Goal: Check status: Check status

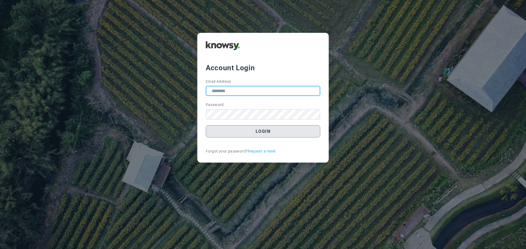
type input "**********"
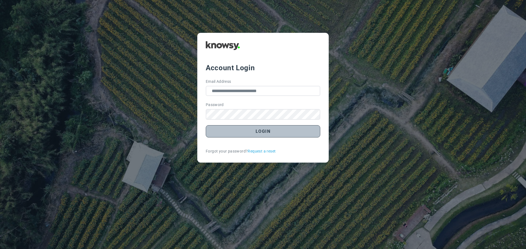
click at [262, 130] on button "Login" at bounding box center [263, 131] width 114 height 12
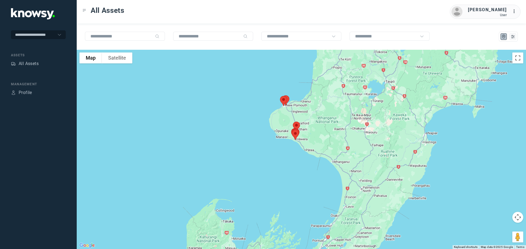
drag, startPoint x: 279, startPoint y: 95, endPoint x: 267, endPoint y: 127, distance: 33.7
click at [267, 128] on div at bounding box center [301, 150] width 449 height 200
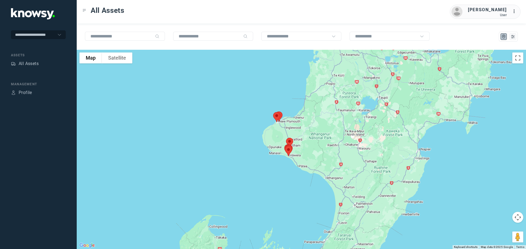
drag, startPoint x: 283, startPoint y: 113, endPoint x: 267, endPoint y: 123, distance: 19.0
click at [275, 125] on img at bounding box center [276, 117] width 11 height 15
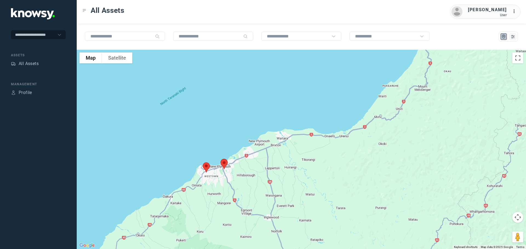
drag, startPoint x: 240, startPoint y: 102, endPoint x: 287, endPoint y: 75, distance: 54.7
click at [287, 75] on div "To navigate, press the arrow keys." at bounding box center [301, 150] width 449 height 200
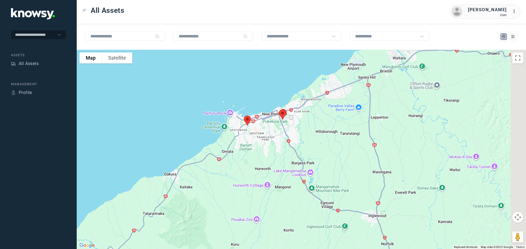
drag, startPoint x: 295, startPoint y: 103, endPoint x: 259, endPoint y: 125, distance: 42.0
click at [260, 125] on div at bounding box center [301, 150] width 449 height 200
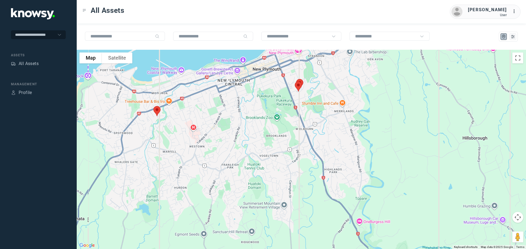
drag, startPoint x: 278, startPoint y: 93, endPoint x: 259, endPoint y: 120, distance: 33.2
click at [259, 120] on div at bounding box center [301, 150] width 449 height 200
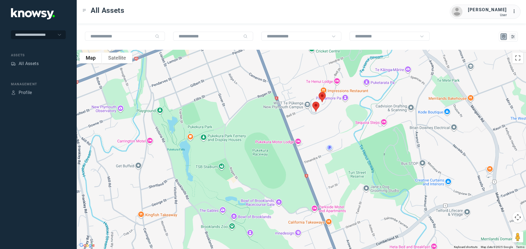
drag, startPoint x: 272, startPoint y: 113, endPoint x: 303, endPoint y: 105, distance: 31.9
click at [303, 105] on div at bounding box center [301, 150] width 449 height 200
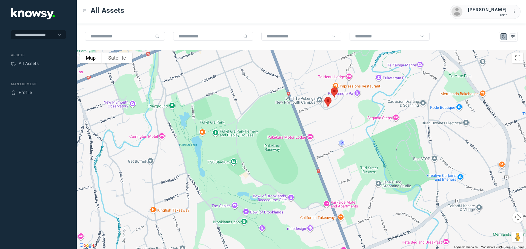
click at [335, 90] on img at bounding box center [333, 92] width 11 height 15
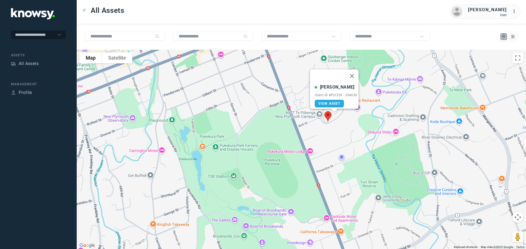
click at [354, 73] on button "Close" at bounding box center [351, 76] width 13 height 13
click at [328, 116] on img at bounding box center [327, 116] width 11 height 15
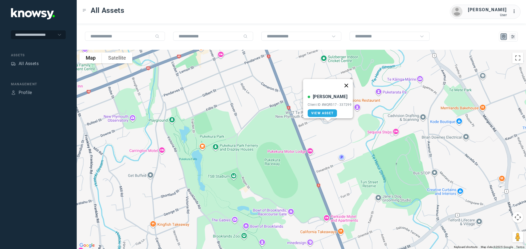
click at [350, 81] on button "Close" at bounding box center [345, 85] width 13 height 13
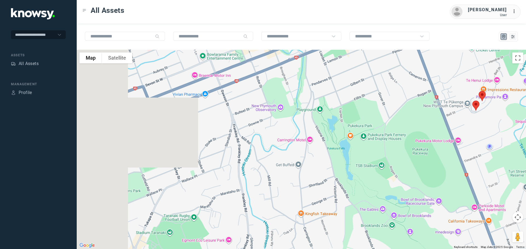
drag, startPoint x: 145, startPoint y: 103, endPoint x: 284, endPoint y: 91, distance: 140.4
click at [284, 91] on div at bounding box center [301, 150] width 449 height 200
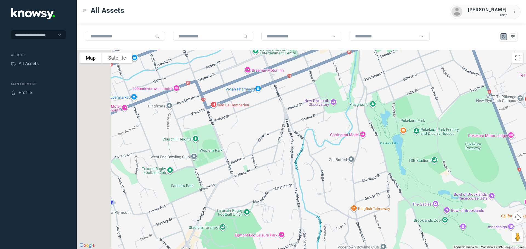
drag, startPoint x: 239, startPoint y: 100, endPoint x: 269, endPoint y: 98, distance: 29.9
click at [269, 98] on div at bounding box center [301, 150] width 449 height 200
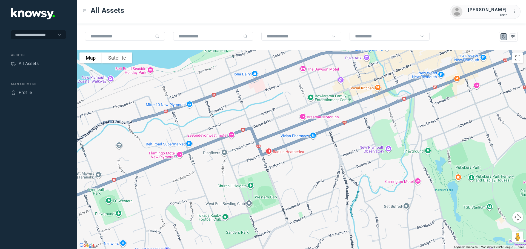
drag, startPoint x: 229, startPoint y: 97, endPoint x: 266, endPoint y: 146, distance: 61.3
click at [266, 146] on div at bounding box center [301, 150] width 449 height 200
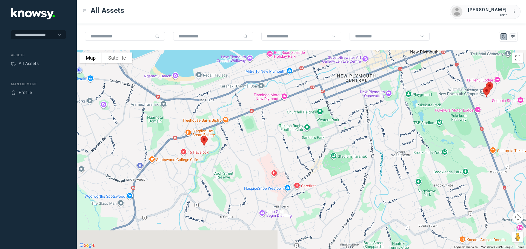
drag, startPoint x: 196, startPoint y: 149, endPoint x: 258, endPoint y: 100, distance: 78.9
click at [257, 102] on div at bounding box center [301, 150] width 449 height 200
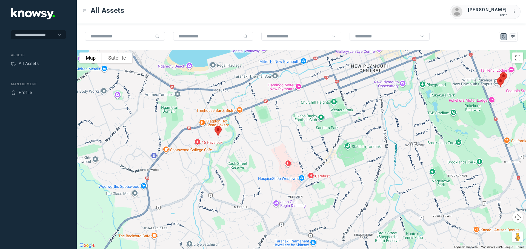
click at [219, 129] on img at bounding box center [217, 131] width 11 height 15
click at [238, 95] on button "Close" at bounding box center [236, 100] width 13 height 13
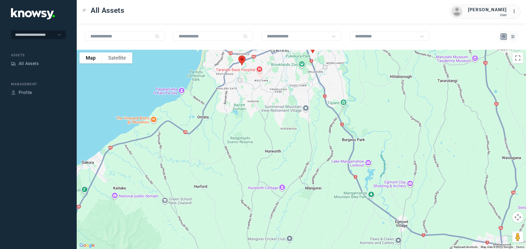
drag, startPoint x: 381, startPoint y: 181, endPoint x: 356, endPoint y: 117, distance: 67.9
click at [357, 113] on div at bounding box center [301, 150] width 449 height 200
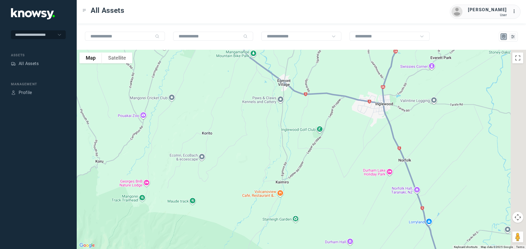
drag, startPoint x: 366, startPoint y: 153, endPoint x: 244, endPoint y: 14, distance: 184.7
click at [244, 14] on div "All Assets [PERSON_NAME] User ... To navigate the map with touch gestures doubl…" at bounding box center [301, 124] width 449 height 249
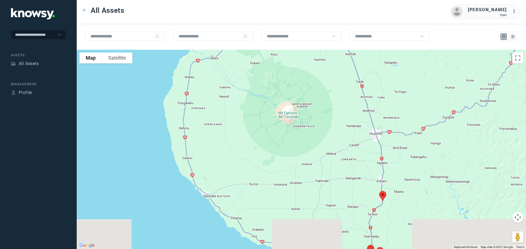
drag, startPoint x: 385, startPoint y: 135, endPoint x: 361, endPoint y: 79, distance: 61.4
click at [361, 79] on div at bounding box center [301, 150] width 449 height 200
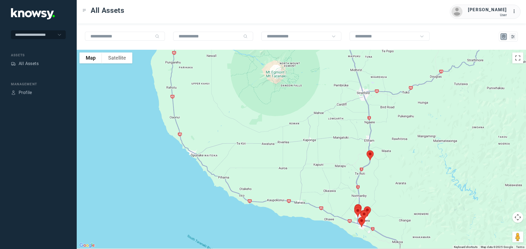
drag, startPoint x: 377, startPoint y: 121, endPoint x: 355, endPoint y: 56, distance: 68.7
click at [355, 56] on div at bounding box center [301, 150] width 449 height 200
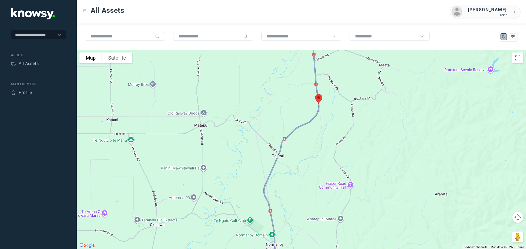
click at [318, 99] on img at bounding box center [318, 99] width 11 height 15
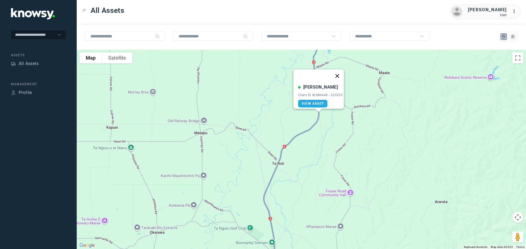
click at [342, 72] on button "Close" at bounding box center [336, 76] width 13 height 13
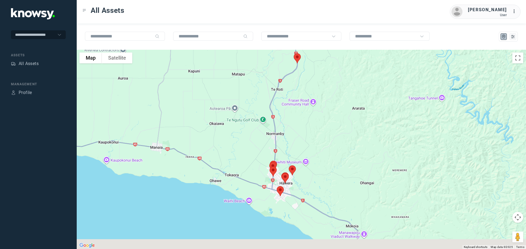
drag, startPoint x: 313, startPoint y: 160, endPoint x: 291, endPoint y: 89, distance: 74.3
click at [291, 89] on div at bounding box center [301, 150] width 449 height 200
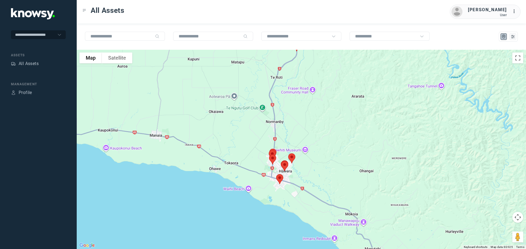
drag, startPoint x: 292, startPoint y: 131, endPoint x: 298, endPoint y: 100, distance: 32.3
click at [298, 100] on div at bounding box center [301, 150] width 449 height 200
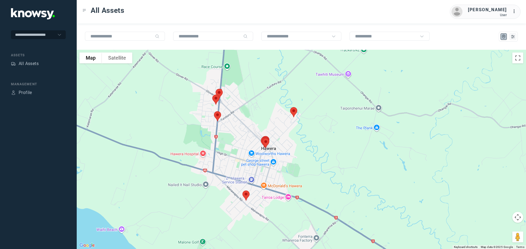
click at [295, 112] on img at bounding box center [293, 112] width 11 height 15
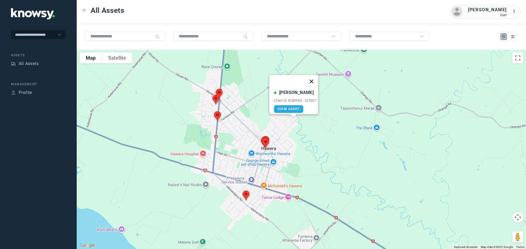
click at [313, 79] on button "Close" at bounding box center [311, 81] width 13 height 13
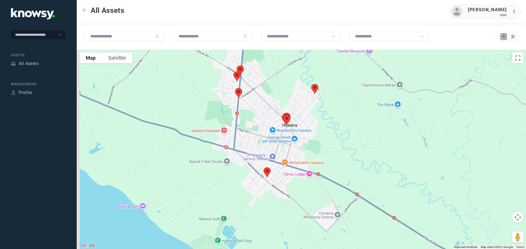
drag, startPoint x: 281, startPoint y: 99, endPoint x: 304, endPoint y: 74, distance: 33.3
click at [304, 74] on div at bounding box center [301, 150] width 449 height 200
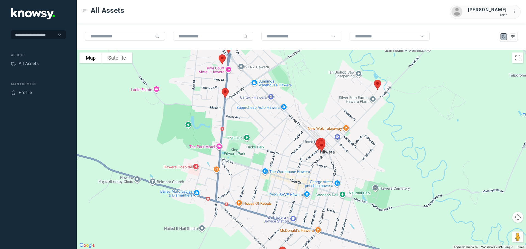
drag, startPoint x: 266, startPoint y: 89, endPoint x: 302, endPoint y: 118, distance: 46.9
click at [302, 118] on div at bounding box center [301, 150] width 449 height 200
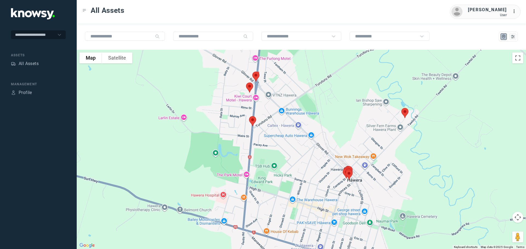
click at [253, 120] on img at bounding box center [252, 121] width 11 height 15
click at [275, 88] on button "Close" at bounding box center [270, 90] width 13 height 13
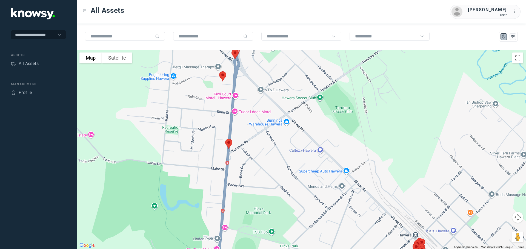
click at [224, 76] on img at bounding box center [222, 76] width 11 height 15
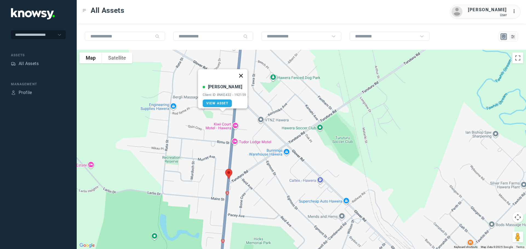
click at [245, 72] on button "Close" at bounding box center [240, 75] width 13 height 13
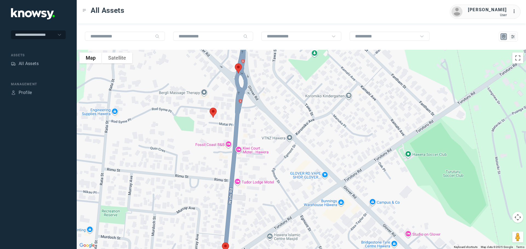
drag, startPoint x: 227, startPoint y: 76, endPoint x: 236, endPoint y: 103, distance: 28.9
click at [236, 103] on div "To navigate, press the arrow keys." at bounding box center [301, 150] width 449 height 200
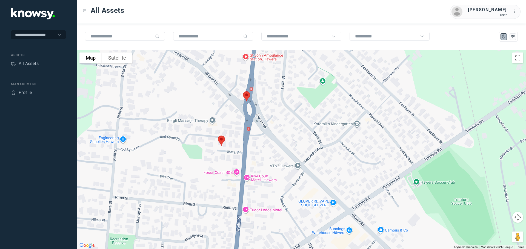
click at [248, 96] on img at bounding box center [246, 96] width 11 height 15
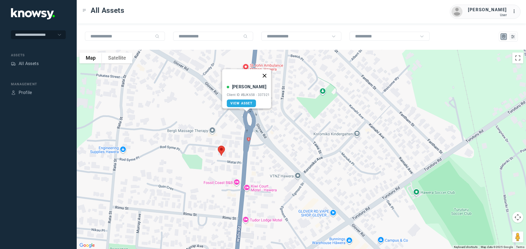
click at [266, 73] on button "Close" at bounding box center [264, 75] width 13 height 13
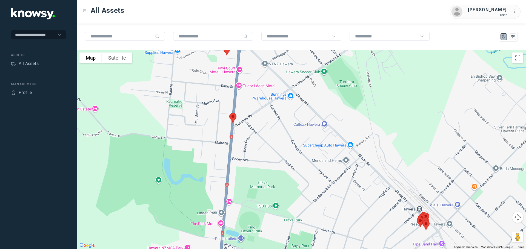
drag, startPoint x: 280, startPoint y: 139, endPoint x: 257, endPoint y: 70, distance: 72.5
click at [257, 70] on div at bounding box center [301, 150] width 449 height 200
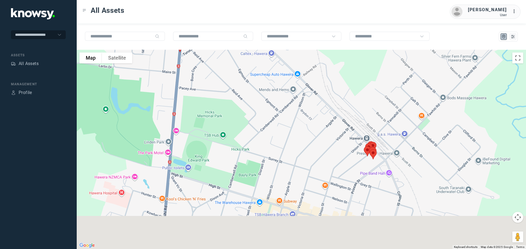
drag, startPoint x: 339, startPoint y: 144, endPoint x: 290, endPoint y: 82, distance: 78.4
click at [290, 82] on div at bounding box center [301, 150] width 449 height 200
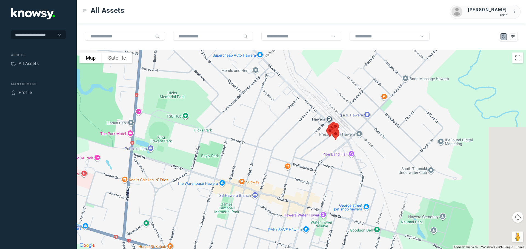
drag, startPoint x: 385, startPoint y: 135, endPoint x: 342, endPoint y: 112, distance: 48.9
click at [342, 112] on div at bounding box center [301, 150] width 449 height 200
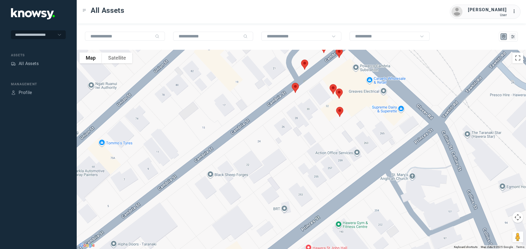
click at [340, 109] on img at bounding box center [339, 112] width 11 height 15
click at [359, 77] on button "Close" at bounding box center [357, 81] width 13 height 13
click at [341, 94] on img at bounding box center [338, 94] width 11 height 15
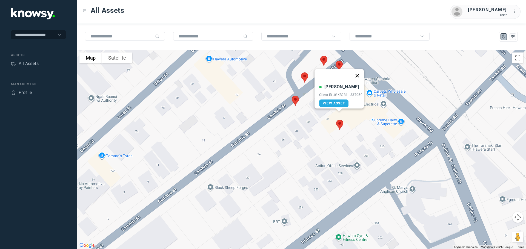
click at [359, 72] on button "Close" at bounding box center [356, 75] width 13 height 13
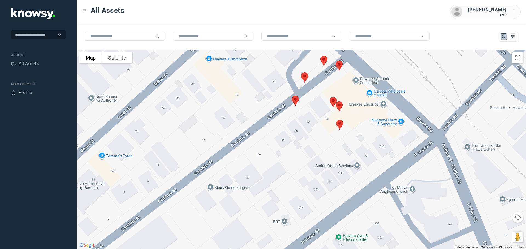
click at [333, 100] on img at bounding box center [338, 106] width 11 height 15
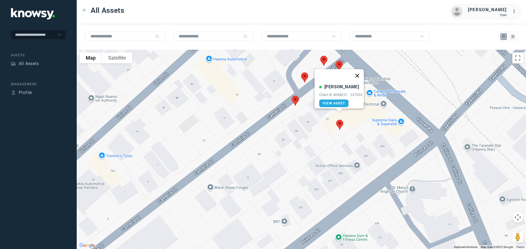
click at [359, 73] on button "Close" at bounding box center [356, 75] width 13 height 13
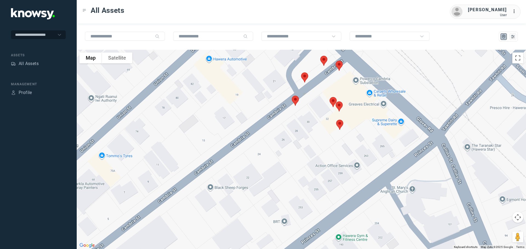
click at [339, 106] on img at bounding box center [338, 106] width 11 height 15
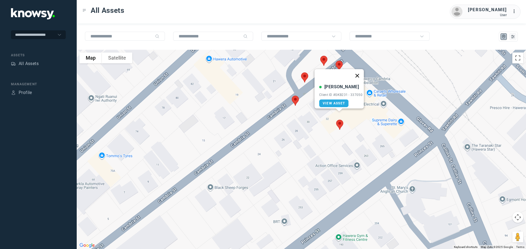
click at [358, 74] on button "Close" at bounding box center [356, 75] width 13 height 13
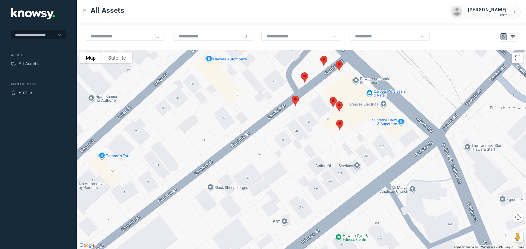
click at [341, 105] on img at bounding box center [338, 106] width 11 height 15
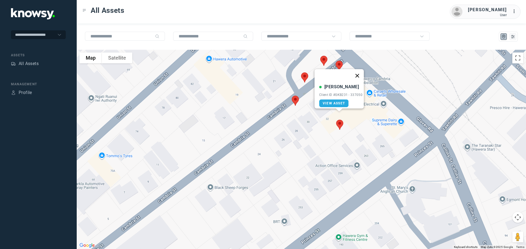
click at [357, 73] on button "Close" at bounding box center [356, 75] width 13 height 13
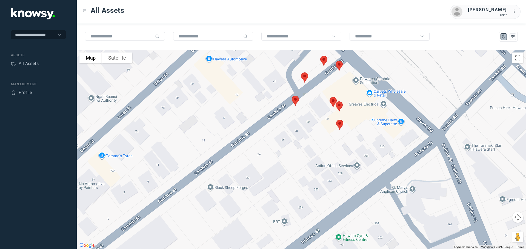
click at [332, 99] on img at bounding box center [332, 102] width 11 height 15
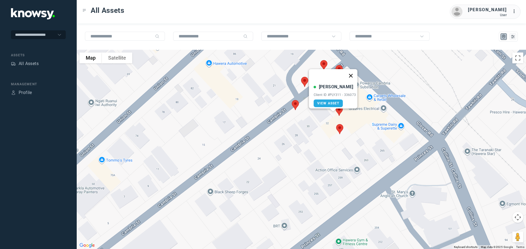
click at [354, 71] on button "Close" at bounding box center [350, 75] width 13 height 13
click at [332, 103] on img at bounding box center [332, 106] width 11 height 15
click at [354, 73] on button "Close" at bounding box center [350, 75] width 13 height 13
click at [297, 105] on img at bounding box center [294, 105] width 11 height 15
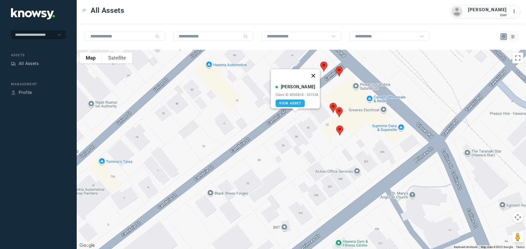
click at [316, 71] on button "Close" at bounding box center [312, 75] width 13 height 13
click at [306, 80] on img at bounding box center [304, 83] width 11 height 15
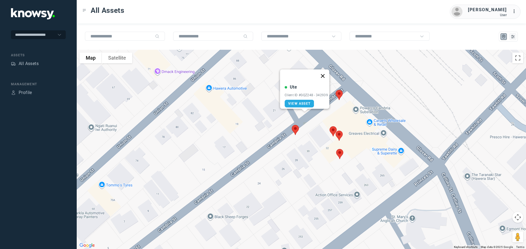
click at [324, 73] on button "Close" at bounding box center [322, 76] width 13 height 13
click at [323, 88] on img at bounding box center [323, 90] width 11 height 15
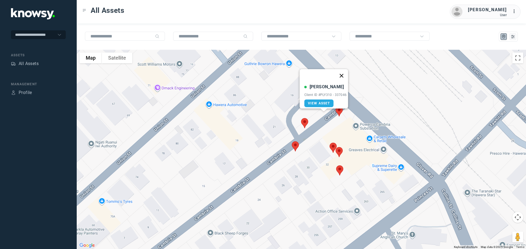
click at [342, 73] on button "Close" at bounding box center [341, 75] width 13 height 13
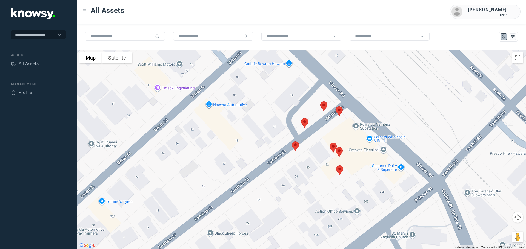
click at [339, 108] on img at bounding box center [338, 111] width 11 height 15
click at [359, 77] on button "Close" at bounding box center [356, 80] width 13 height 13
click at [30, 64] on div "All Assets" at bounding box center [29, 63] width 20 height 7
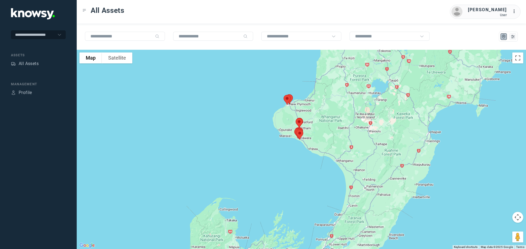
drag, startPoint x: 294, startPoint y: 76, endPoint x: 285, endPoint y: 112, distance: 37.4
click at [285, 112] on div at bounding box center [301, 150] width 449 height 200
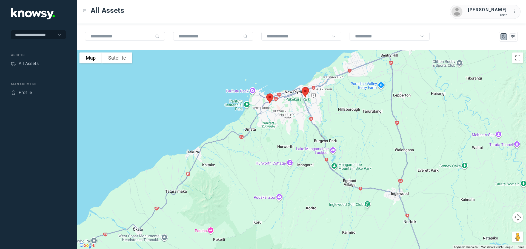
click at [270, 99] on img at bounding box center [269, 98] width 11 height 15
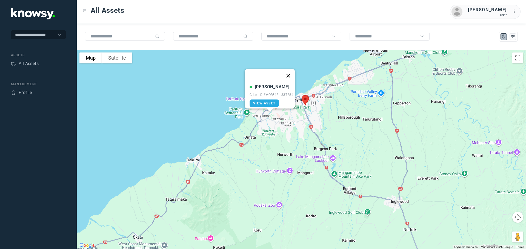
click at [290, 72] on button "Close" at bounding box center [287, 75] width 13 height 13
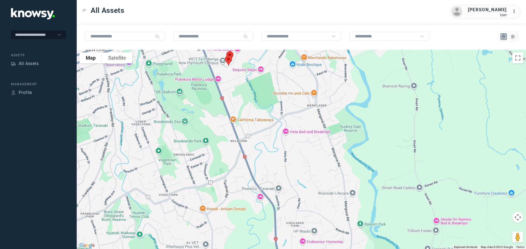
drag, startPoint x: 243, startPoint y: 74, endPoint x: 293, endPoint y: 68, distance: 49.6
click at [293, 68] on div "To navigate, press the arrow keys." at bounding box center [301, 150] width 449 height 200
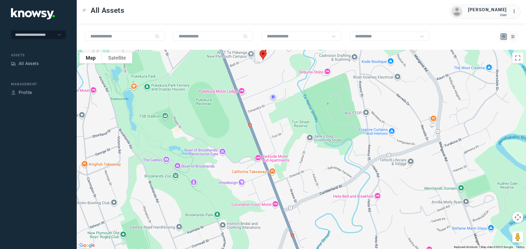
drag, startPoint x: 266, startPoint y: 68, endPoint x: 270, endPoint y: 89, distance: 20.9
click at [270, 89] on div at bounding box center [301, 150] width 449 height 200
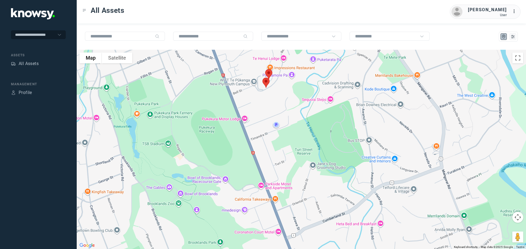
drag, startPoint x: 273, startPoint y: 83, endPoint x: 274, endPoint y: 102, distance: 18.6
click at [274, 103] on div at bounding box center [301, 150] width 449 height 200
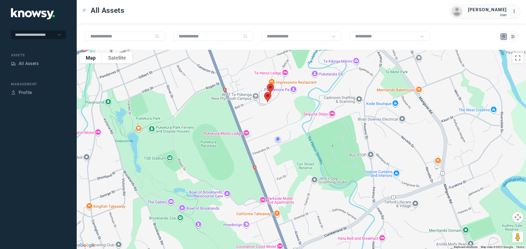
click at [270, 84] on img at bounding box center [269, 89] width 11 height 15
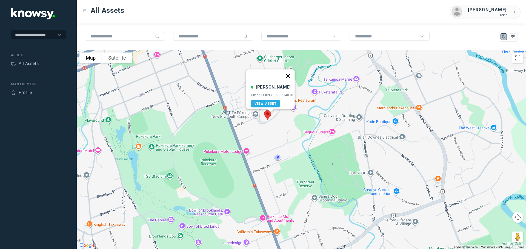
click at [289, 74] on button "Close" at bounding box center [287, 76] width 13 height 13
click at [267, 114] on img at bounding box center [267, 115] width 11 height 15
click at [255, 110] on span "View Asset" at bounding box center [262, 112] width 22 height 4
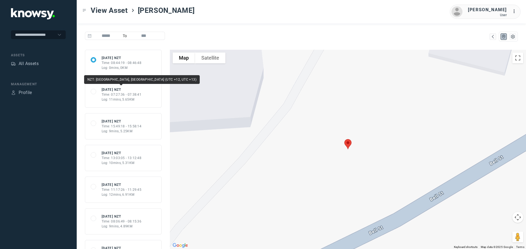
click at [117, 93] on div "Time: 07:27:36 - 07:38:41" at bounding box center [122, 94] width 40 height 5
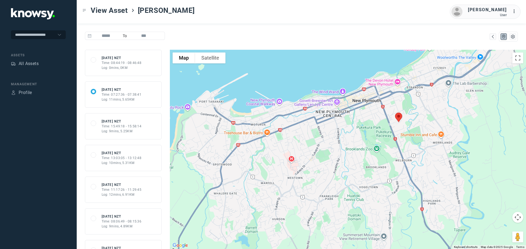
click at [113, 63] on div "Time: 08:44:19 - 08:46:48" at bounding box center [122, 62] width 40 height 5
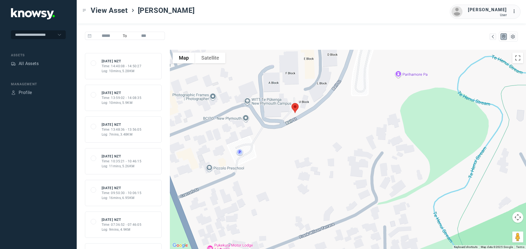
scroll to position [192, 0]
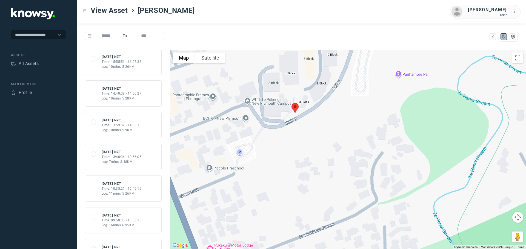
click at [118, 94] on div "Time: 14:40:08 - 14:50:27" at bounding box center [122, 93] width 40 height 5
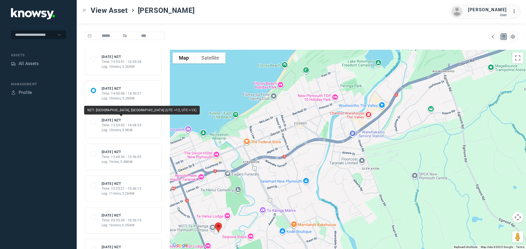
click at [111, 121] on div "[DATE] NZT" at bounding box center [122, 120] width 40 height 5
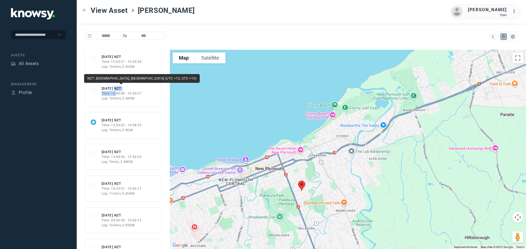
click at [116, 91] on div "[DATE] NZT Time: 14:40:08 - 14:50:27 Log: 10mins, 5.28KM" at bounding box center [122, 93] width 40 height 15
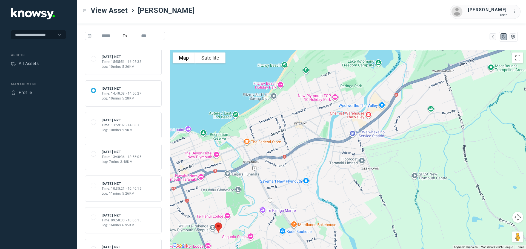
click at [118, 65] on div "Log: 10mins, 5.26KM" at bounding box center [122, 66] width 40 height 5
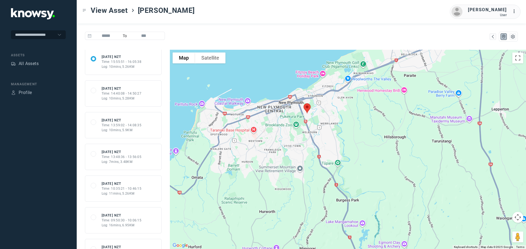
scroll to position [164, 0]
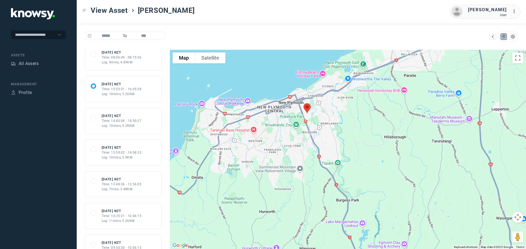
click at [110, 58] on div "Time: 08:06:49 - 08:15:36" at bounding box center [122, 57] width 40 height 5
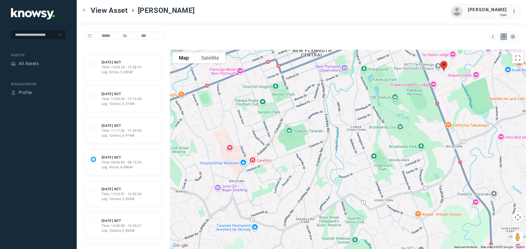
scroll to position [55, 0]
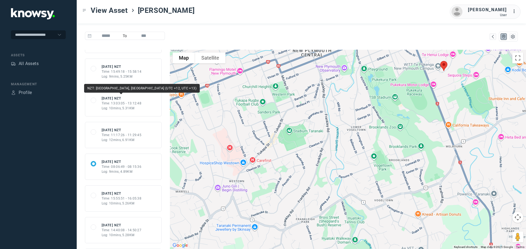
click at [117, 97] on div "[DATE] NZT" at bounding box center [122, 98] width 40 height 5
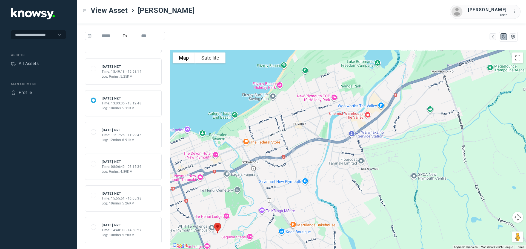
click at [110, 71] on div "Time: 15:49:18 - 15:58:14" at bounding box center [122, 71] width 40 height 5
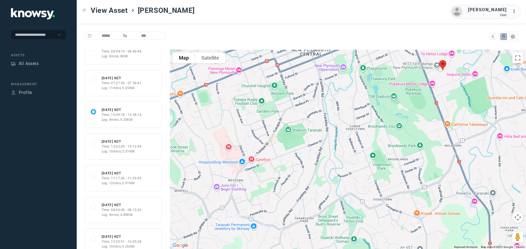
scroll to position [0, 0]
